Goal: Information Seeking & Learning: Learn about a topic

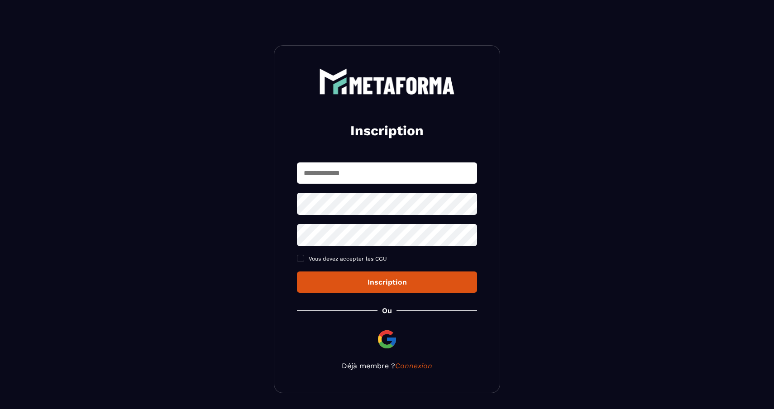
click at [387, 174] on input "text" at bounding box center [387, 172] width 180 height 21
type input "**********"
click at [411, 369] on div "**********" at bounding box center [387, 219] width 226 height 348
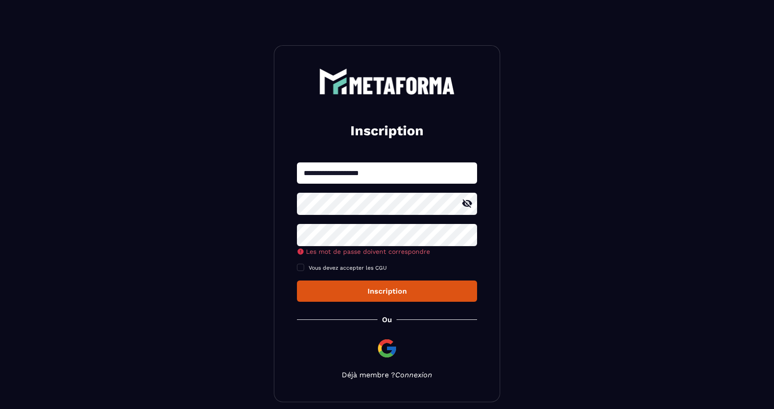
click at [409, 377] on link "Connexion" at bounding box center [413, 375] width 37 height 9
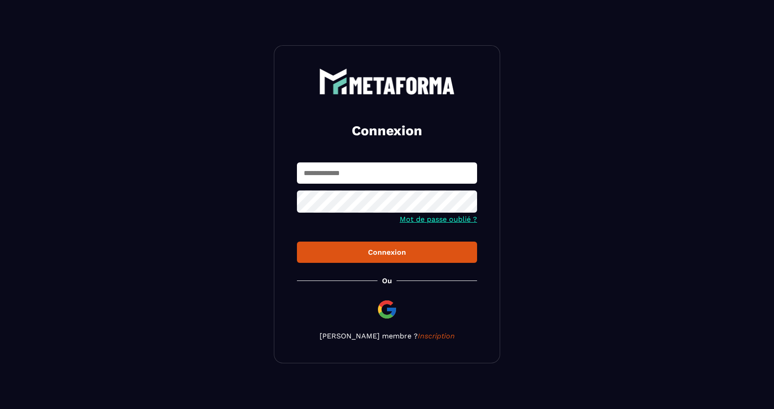
click at [368, 176] on input "text" at bounding box center [387, 172] width 180 height 21
type input "**********"
click at [372, 253] on div "Connexion" at bounding box center [387, 252] width 166 height 9
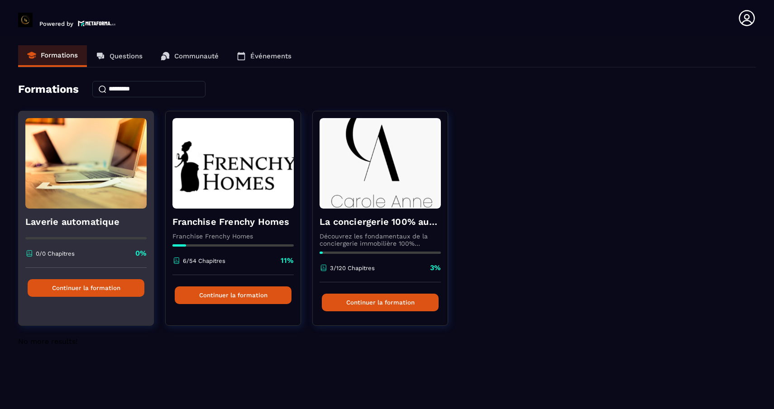
click at [108, 178] on img at bounding box center [85, 163] width 121 height 91
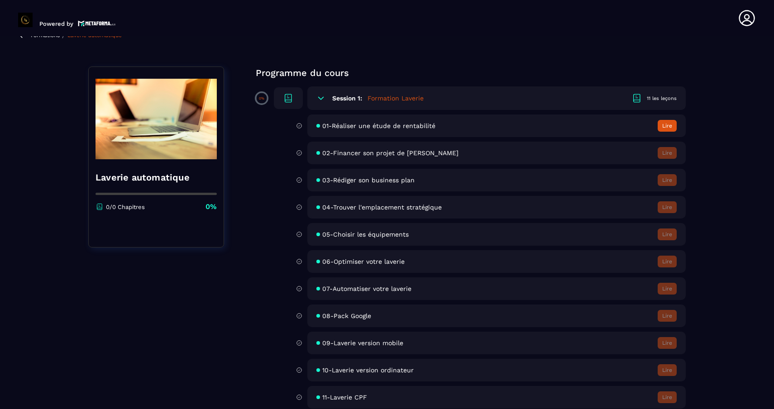
scroll to position [60, 0]
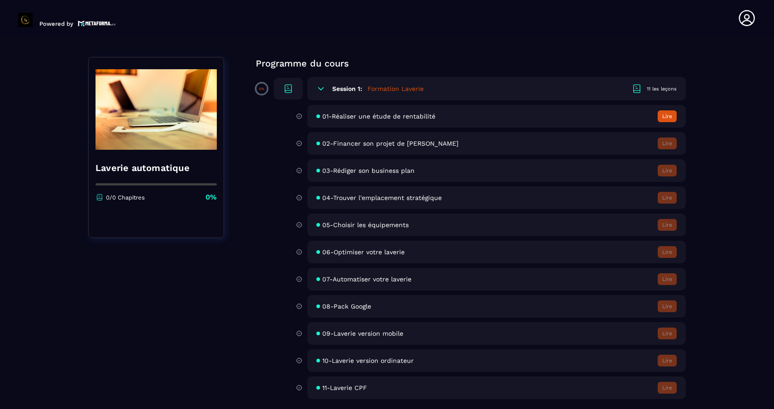
click at [669, 113] on button "Lire" at bounding box center [667, 116] width 19 height 12
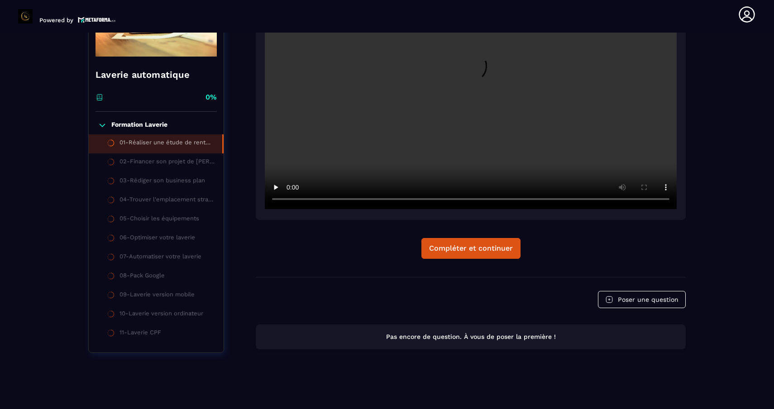
scroll to position [152, 0]
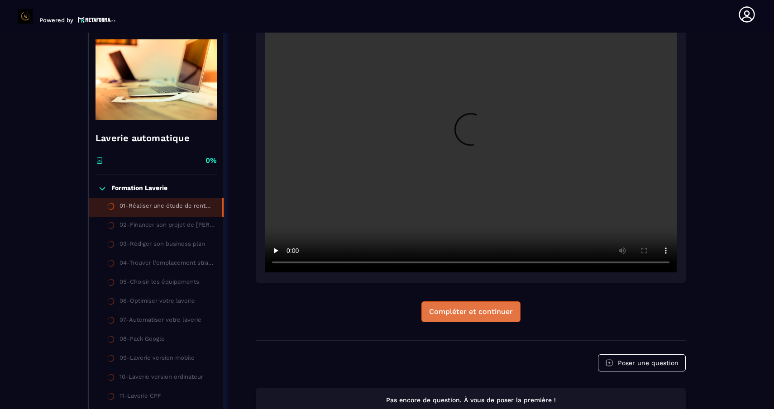
click at [454, 311] on div "Compléter et continuer" at bounding box center [471, 311] width 84 height 9
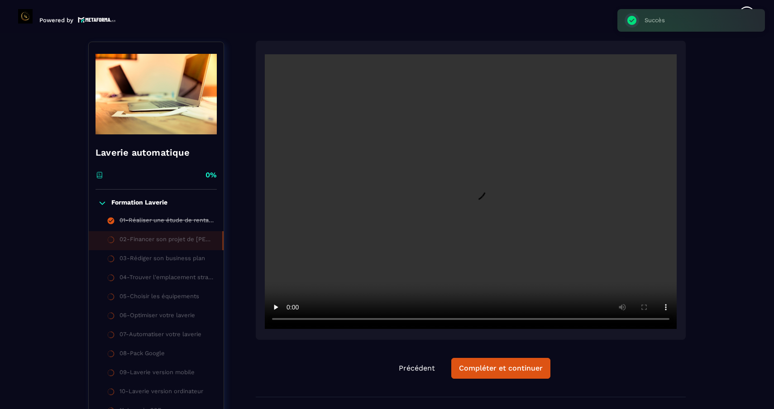
scroll to position [94, 0]
click at [148, 257] on div "03-Rédiger son business plan" at bounding box center [162, 260] width 86 height 10
click at [470, 369] on div "Compléter et continuer" at bounding box center [501, 369] width 84 height 9
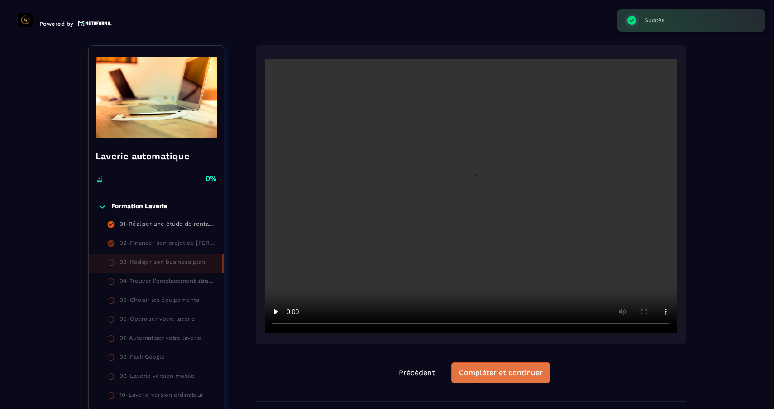
scroll to position [4, 0]
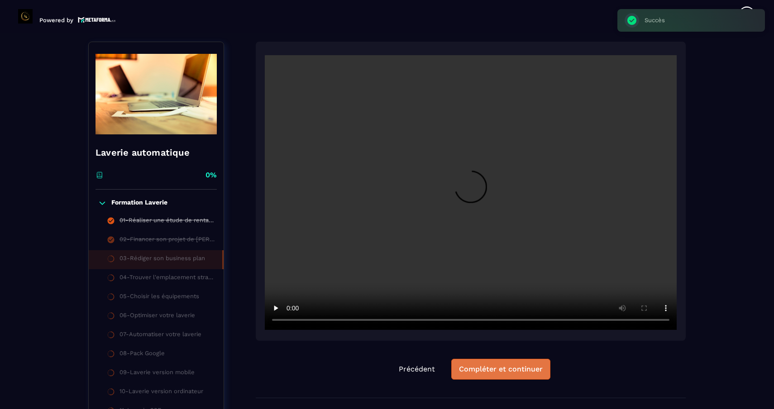
click at [476, 370] on div "Compléter et continuer" at bounding box center [501, 369] width 84 height 9
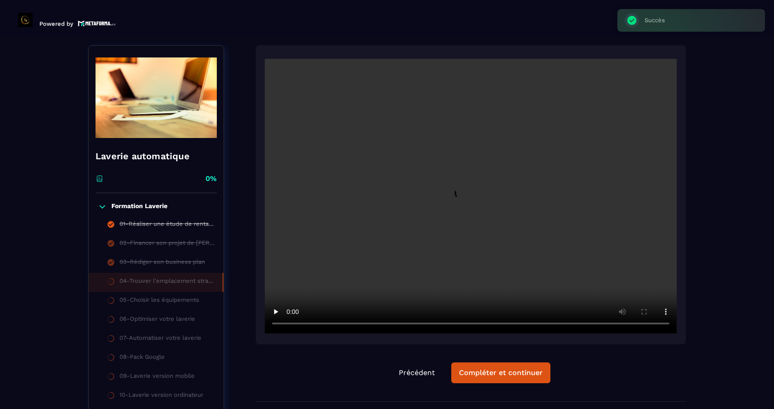
click at [476, 370] on div "Compléter et continuer" at bounding box center [501, 372] width 84 height 9
click at [475, 369] on div "Compléter et continuer" at bounding box center [501, 372] width 84 height 9
click at [474, 370] on div "Compléter et continuer" at bounding box center [501, 372] width 84 height 9
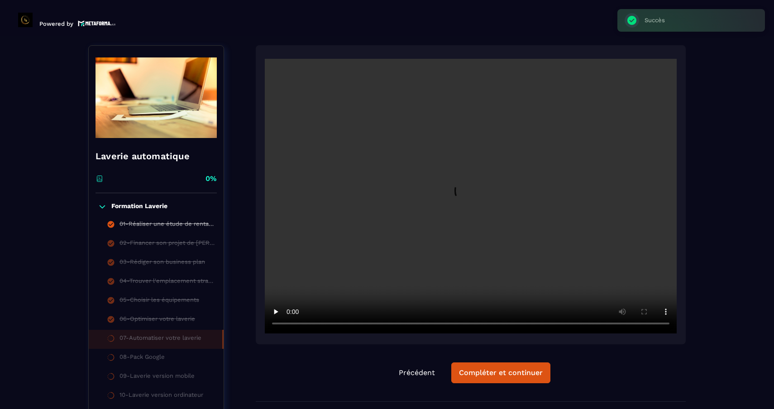
click at [474, 370] on div "Compléter et continuer" at bounding box center [501, 372] width 84 height 9
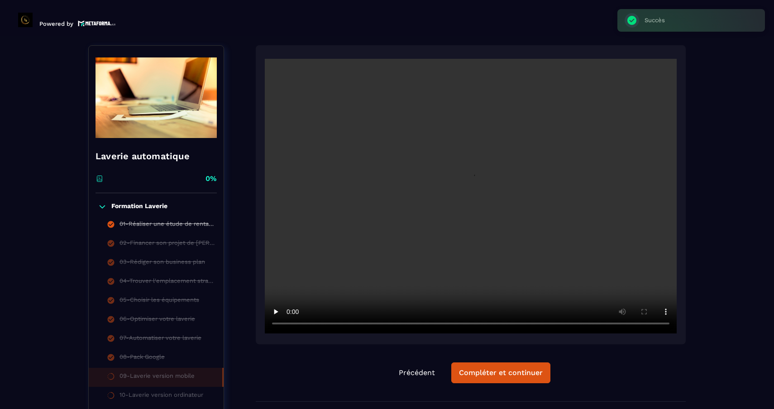
scroll to position [4, 0]
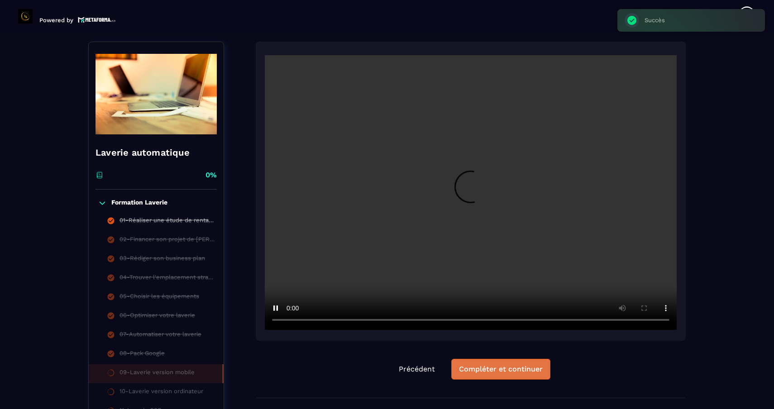
click at [508, 363] on button "Compléter et continuer" at bounding box center [500, 369] width 99 height 21
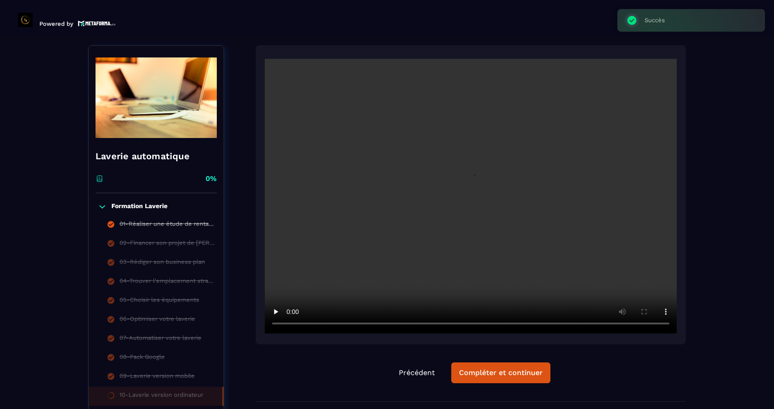
scroll to position [4, 0]
